Goal: Connect with others: Connect with others

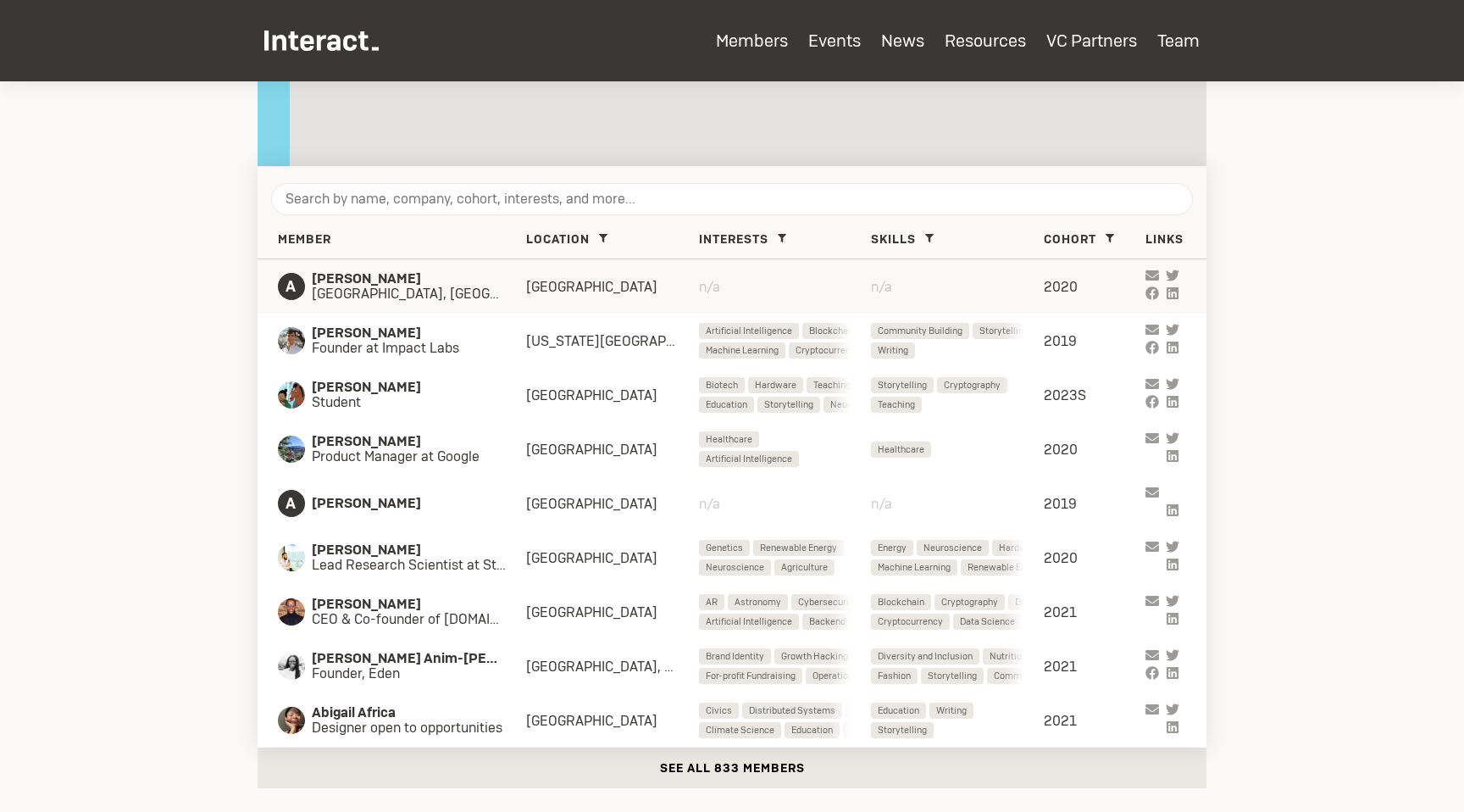
scroll to position [641, 0]
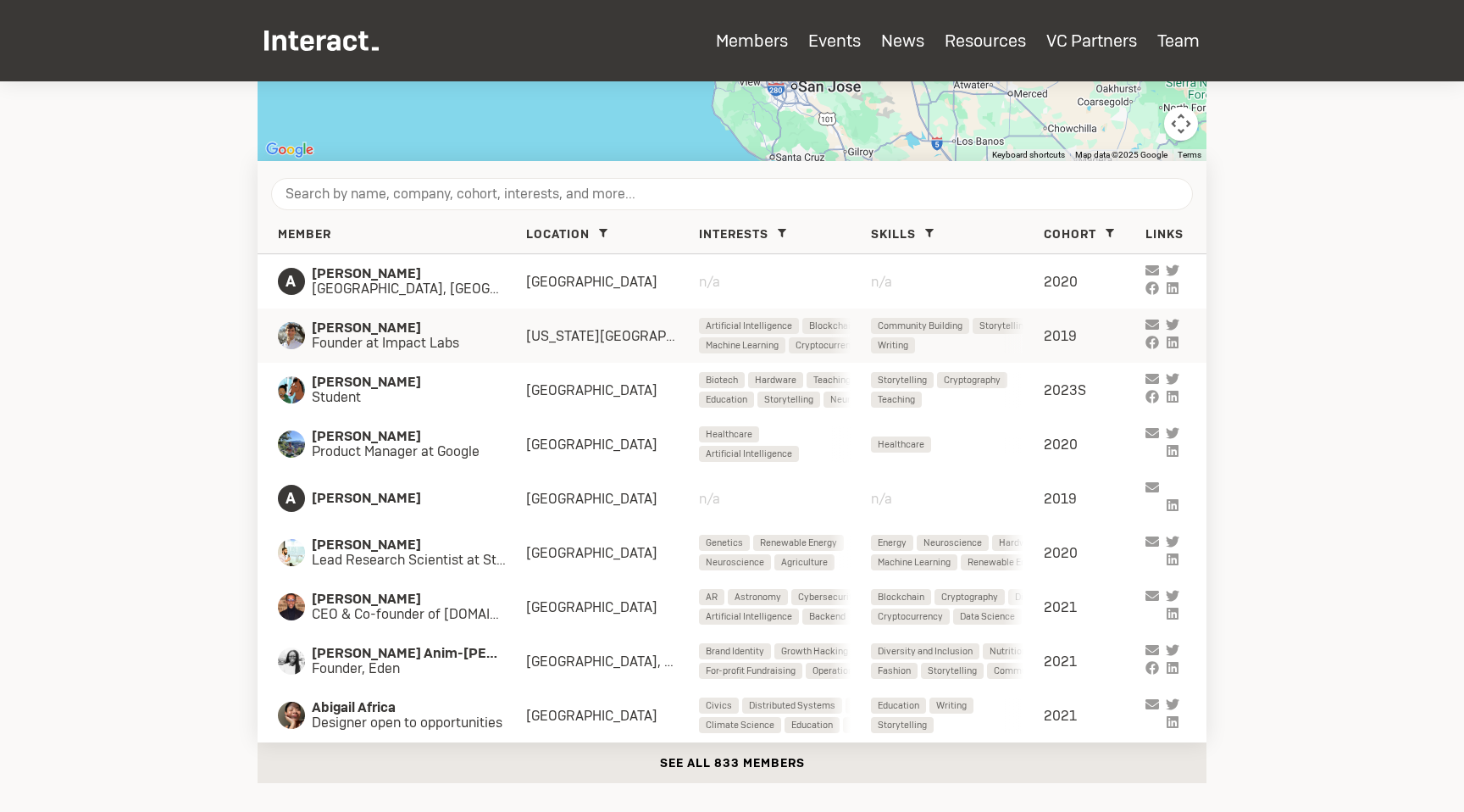
click at [371, 346] on span "Founder at Impact Labs" at bounding box center [402, 342] width 180 height 15
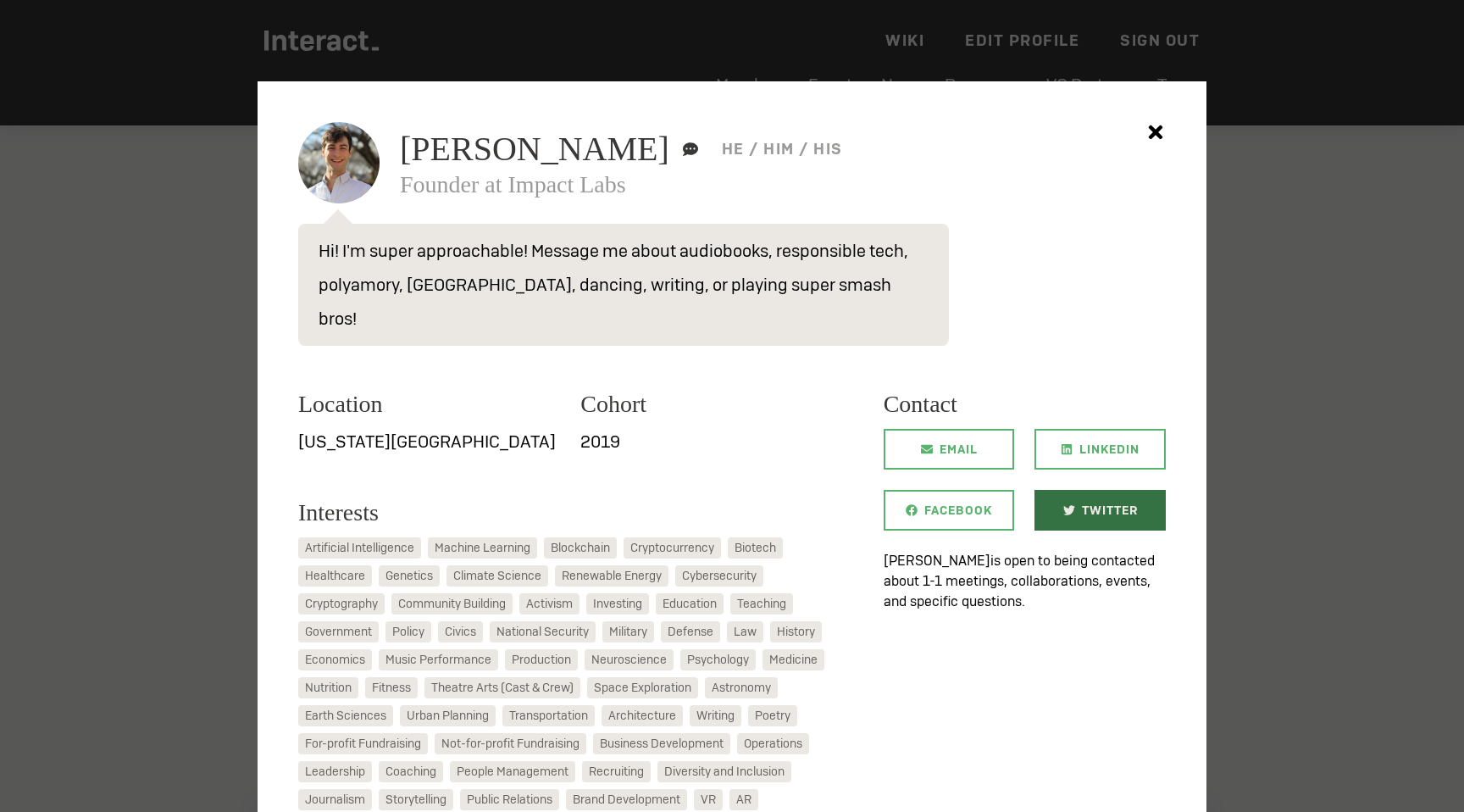
click at [1085, 490] on span "Twitter" at bounding box center [1110, 510] width 56 height 41
click at [1265, 313] on div at bounding box center [732, 406] width 1464 height 812
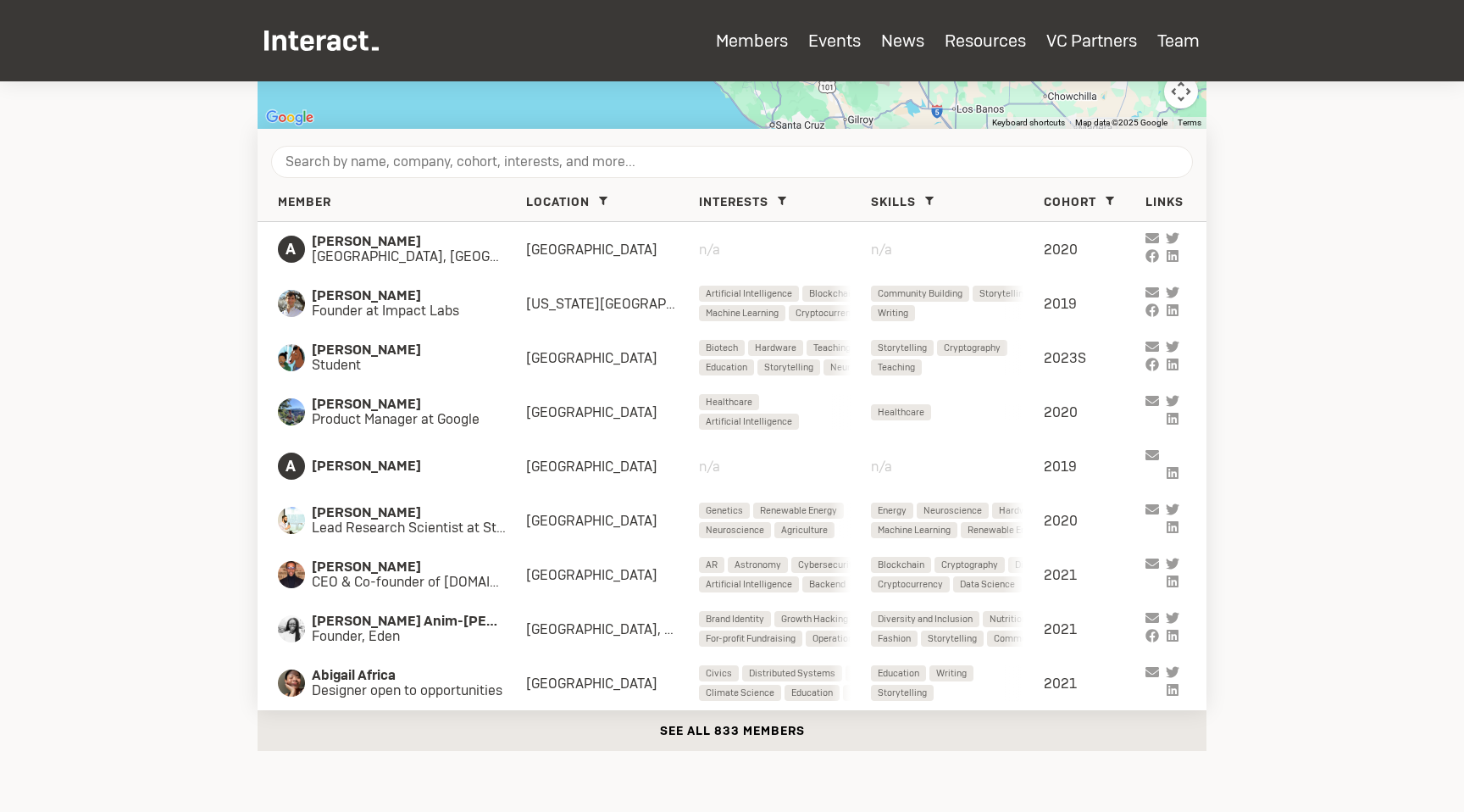
scroll to position [843, 0]
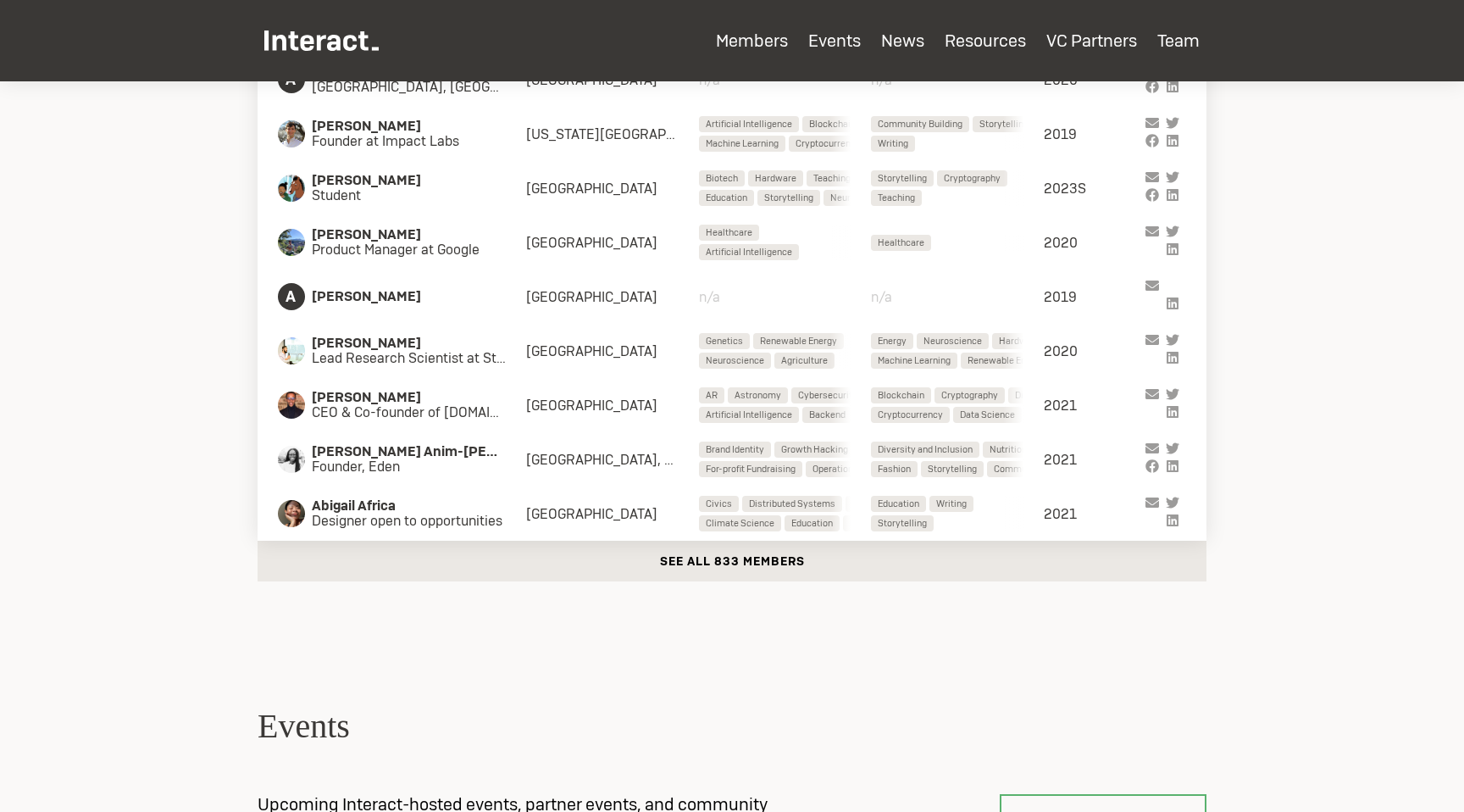
click at [702, 562] on button "See all 833 members" at bounding box center [732, 560] width 949 height 41
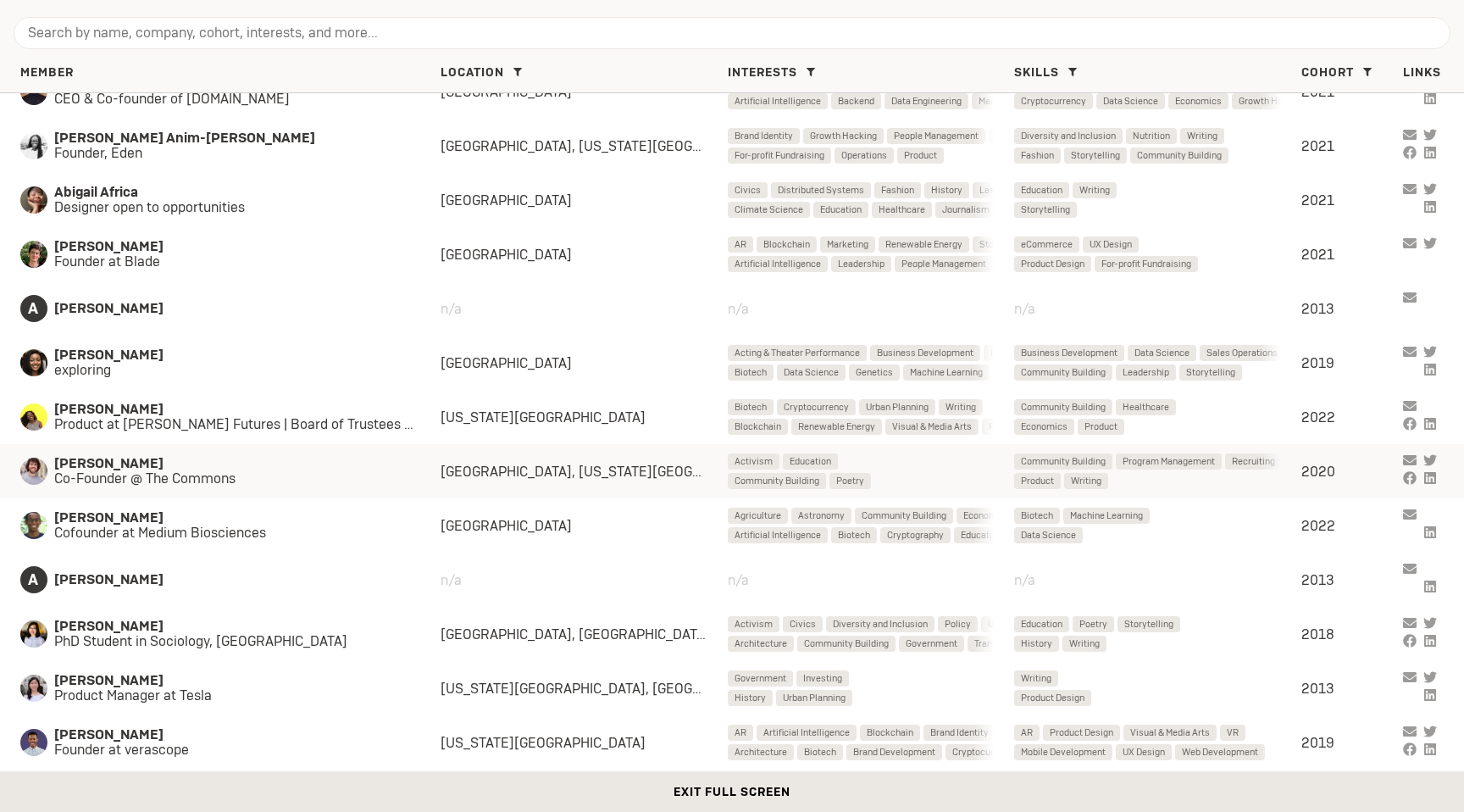
scroll to position [358, 0]
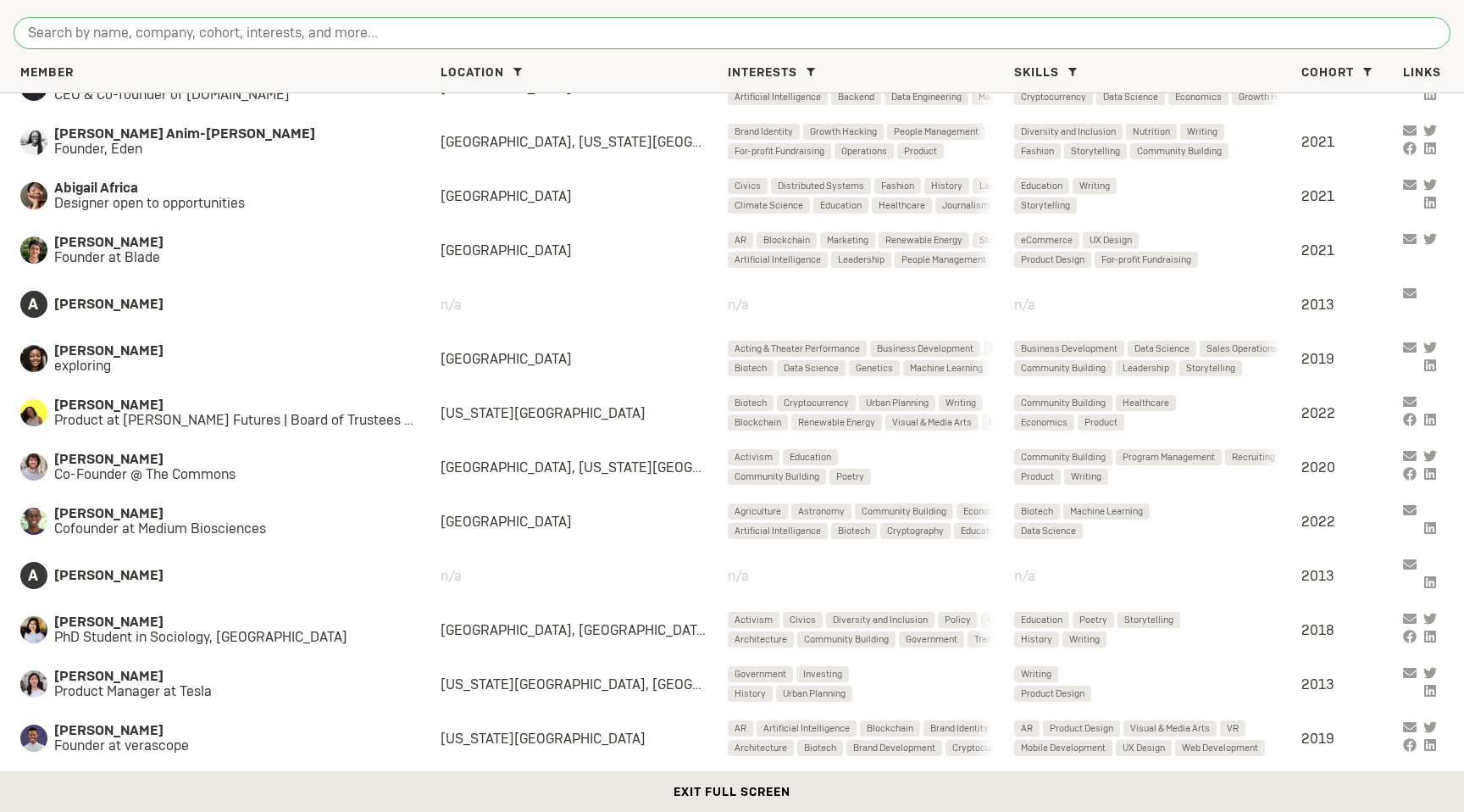
click at [226, 39] on input "search" at bounding box center [732, 33] width 1437 height 32
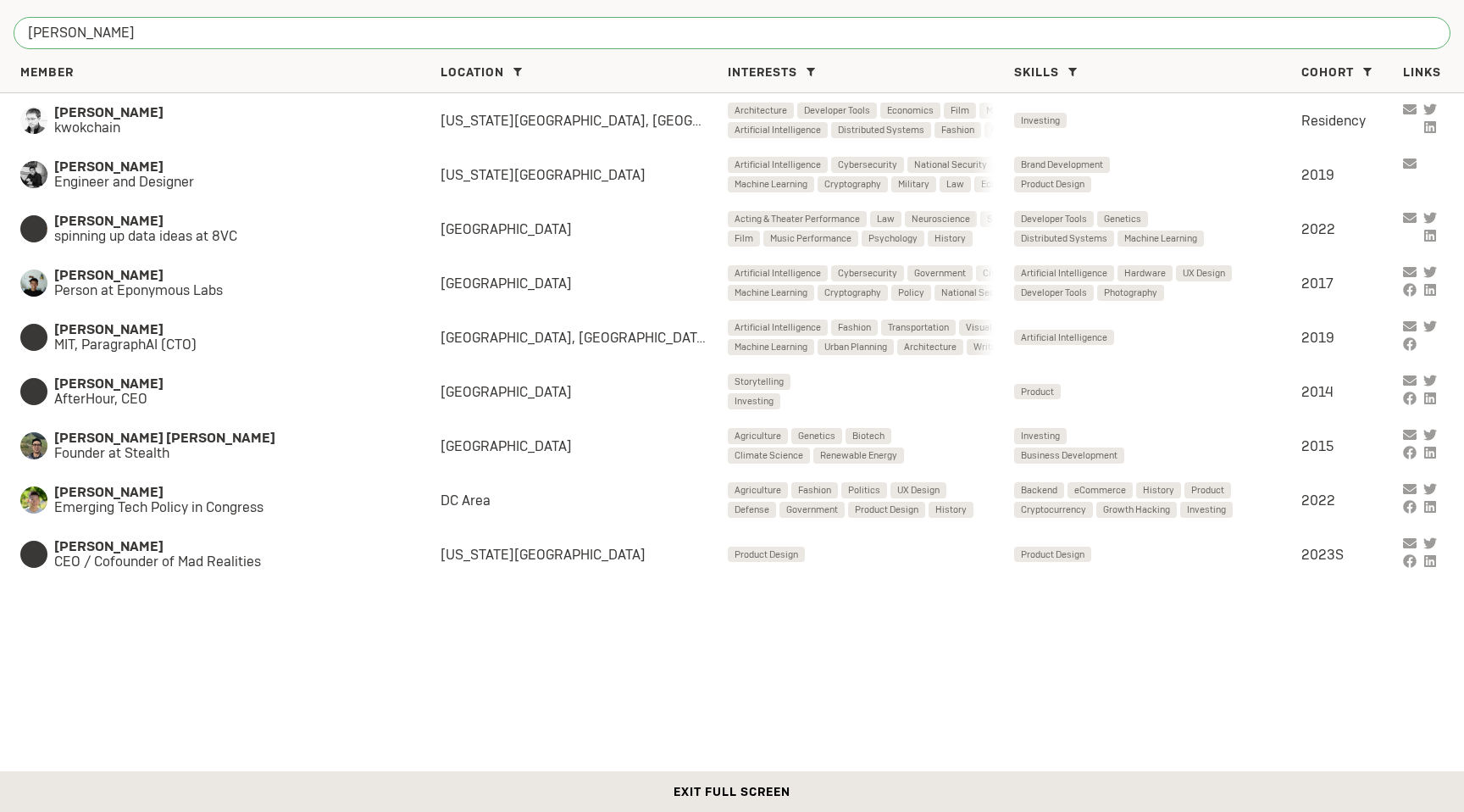
type input "[PERSON_NAME]"
click at [149, 163] on span "[PERSON_NAME]" at bounding box center [230, 166] width 352 height 15
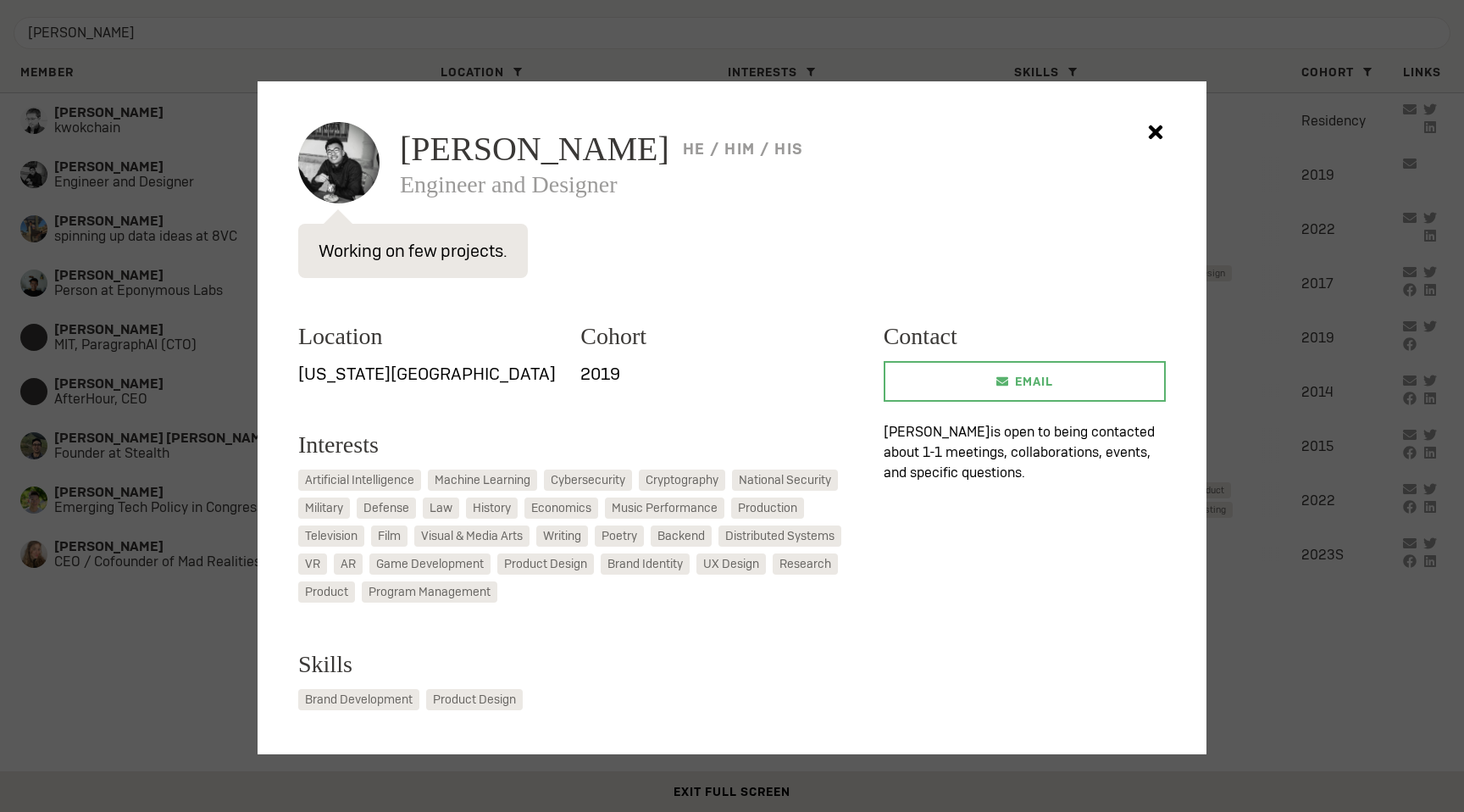
click at [171, 313] on div at bounding box center [732, 406] width 1464 height 812
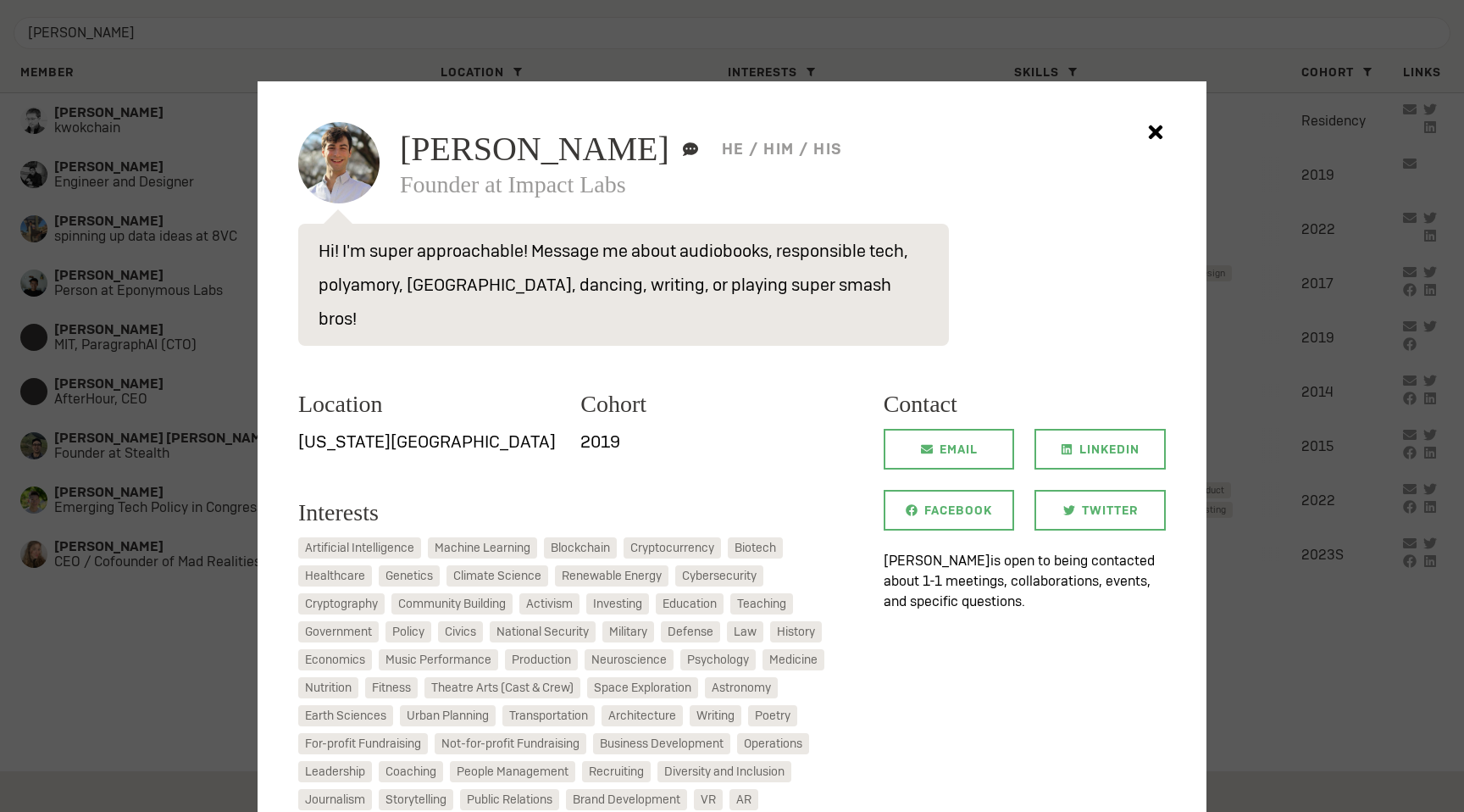
click at [171, 313] on div at bounding box center [732, 406] width 1464 height 812
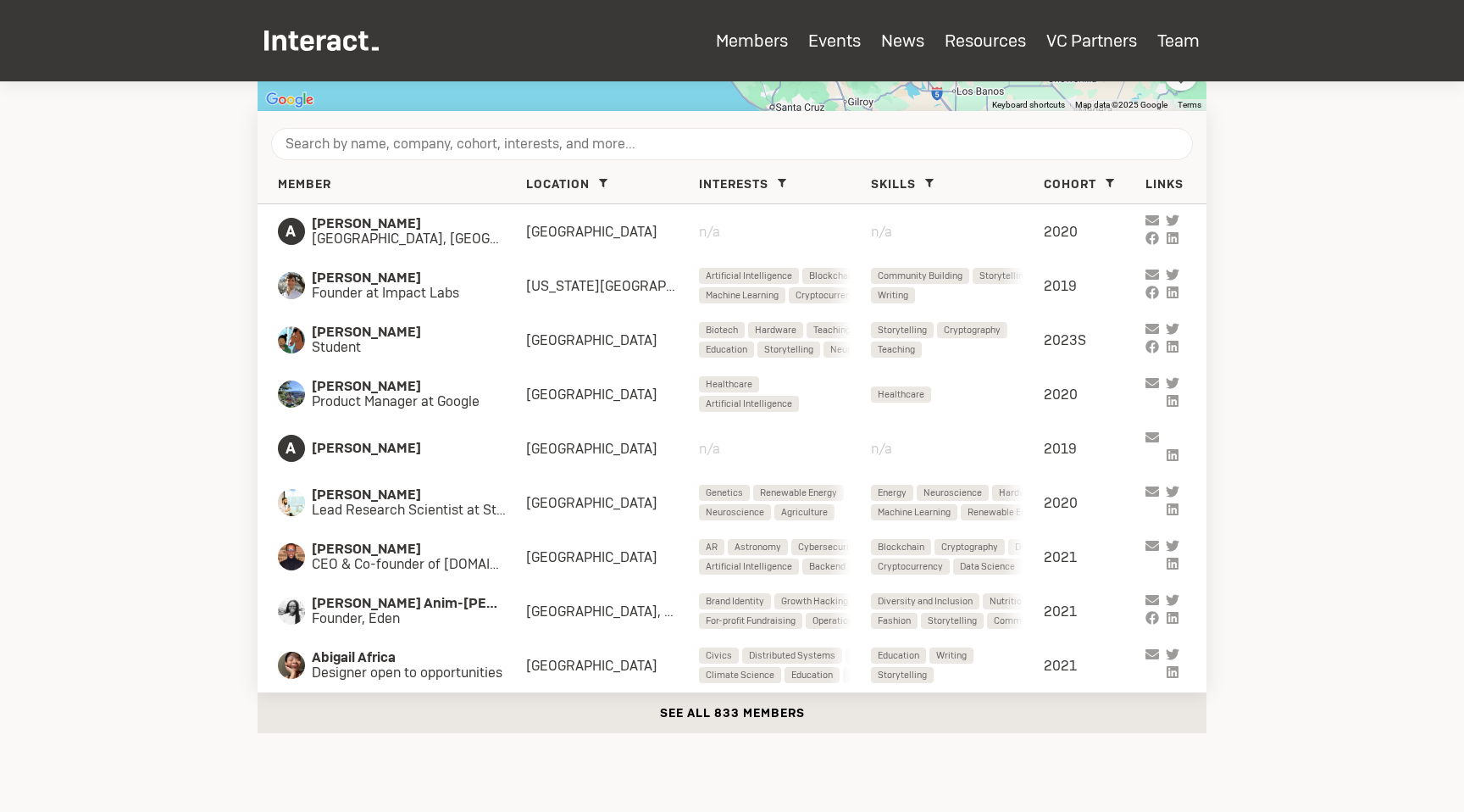
scroll to position [966, 0]
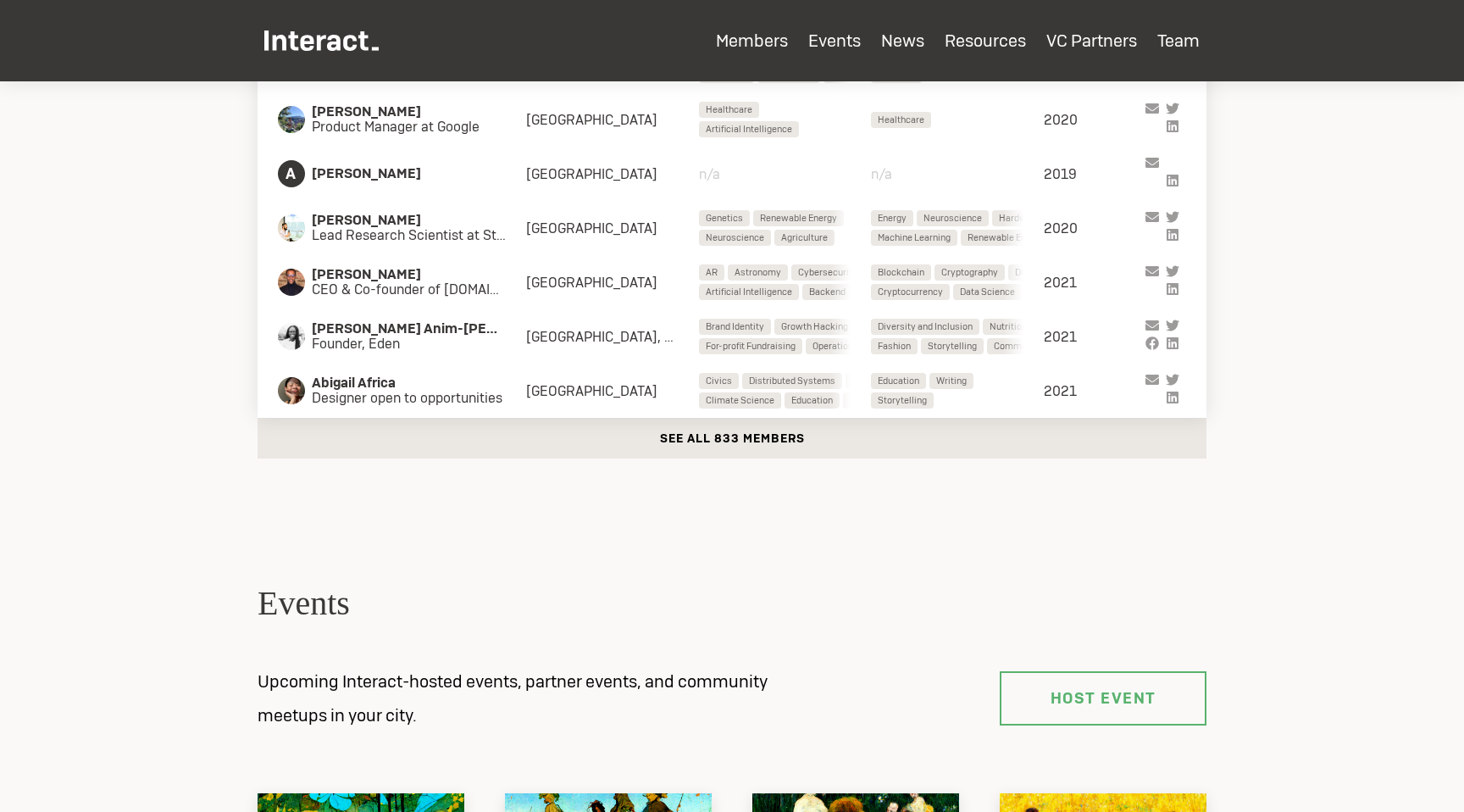
click at [805, 449] on button "See all 833 members" at bounding box center [732, 438] width 949 height 41
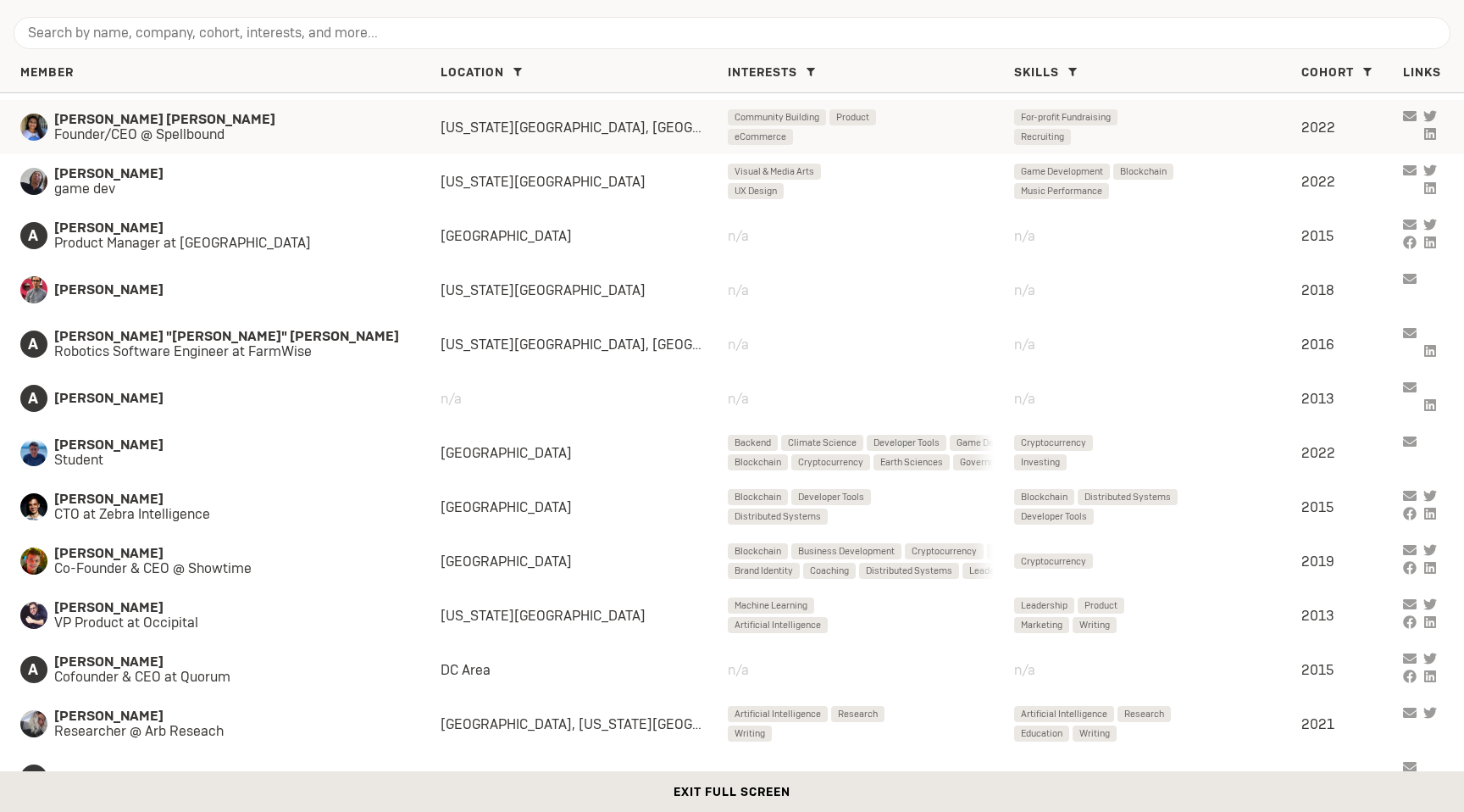
scroll to position [1360, 0]
